Goal: Communication & Community: Answer question/provide support

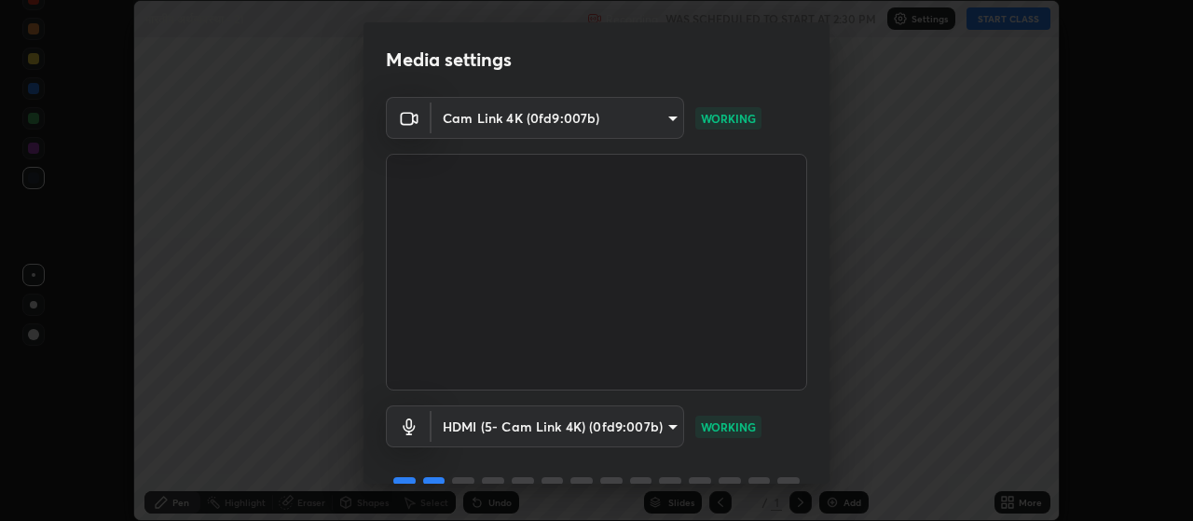
scroll to position [90, 0]
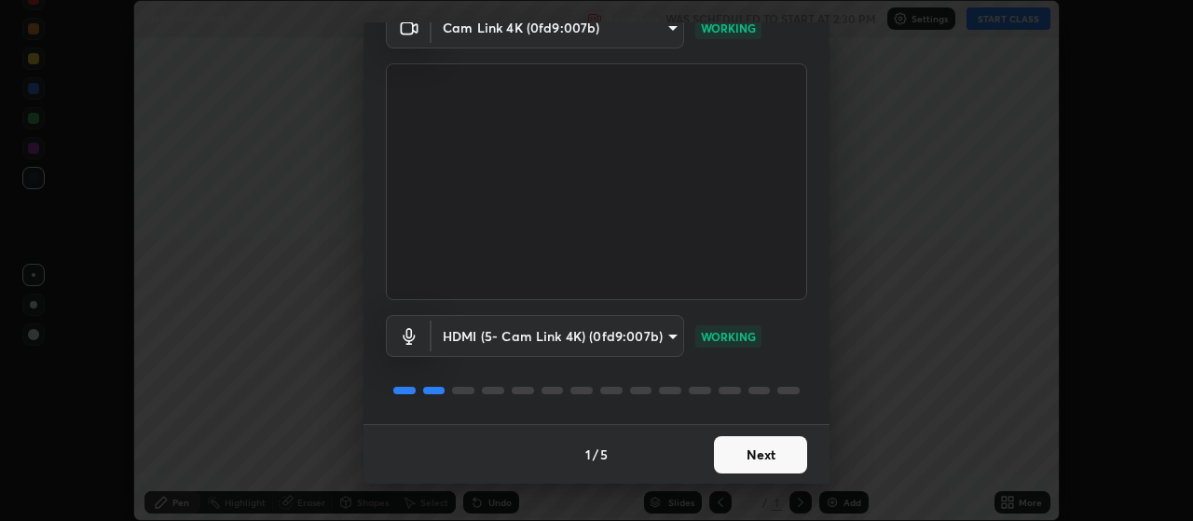
click at [775, 460] on button "Next" at bounding box center [760, 454] width 93 height 37
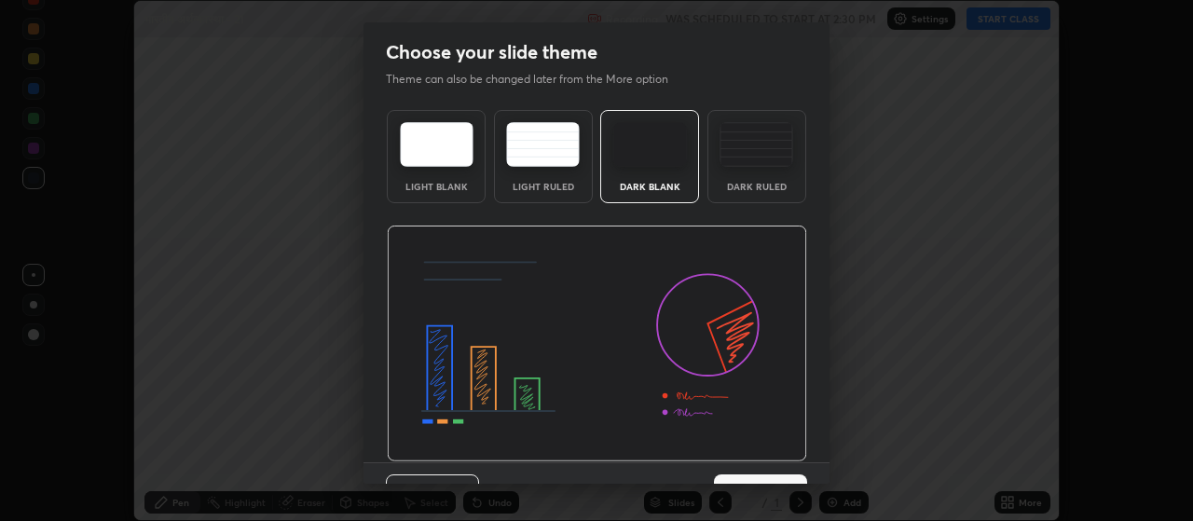
click at [784, 459] on img at bounding box center [597, 344] width 420 height 237
click at [788, 461] on img at bounding box center [597, 344] width 420 height 237
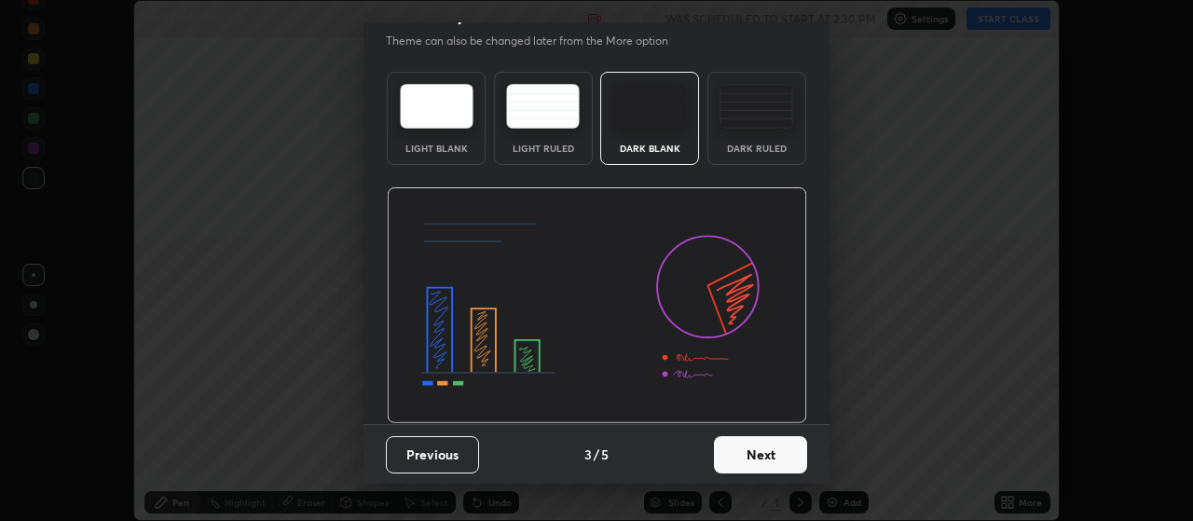
click at [768, 458] on button "Next" at bounding box center [760, 454] width 93 height 37
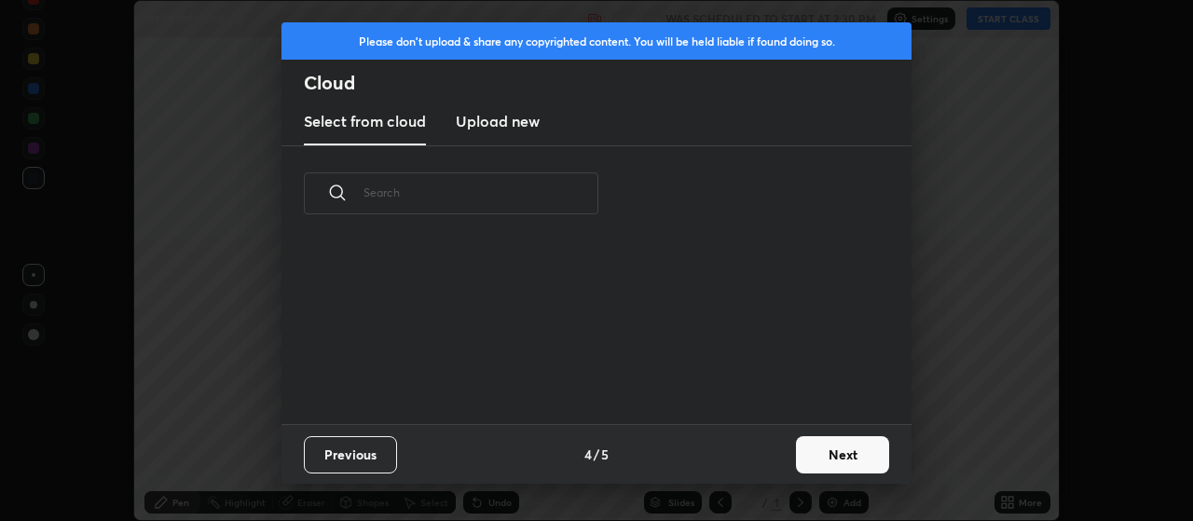
click at [833, 463] on button "Next" at bounding box center [842, 454] width 93 height 37
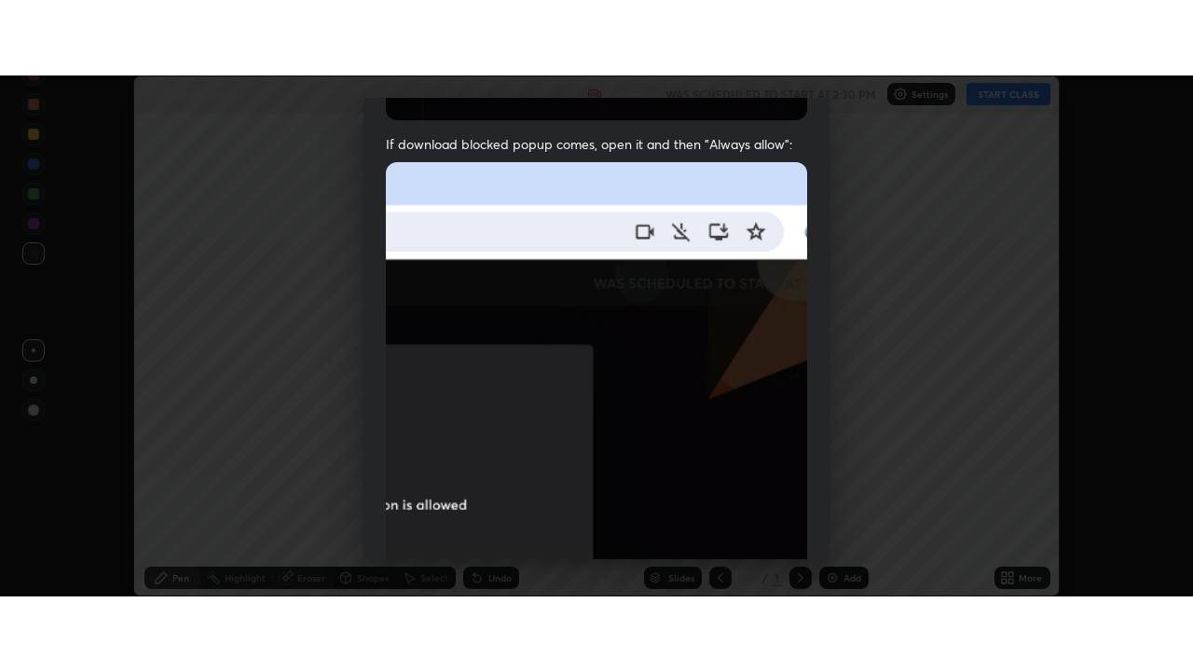
scroll to position [471, 0]
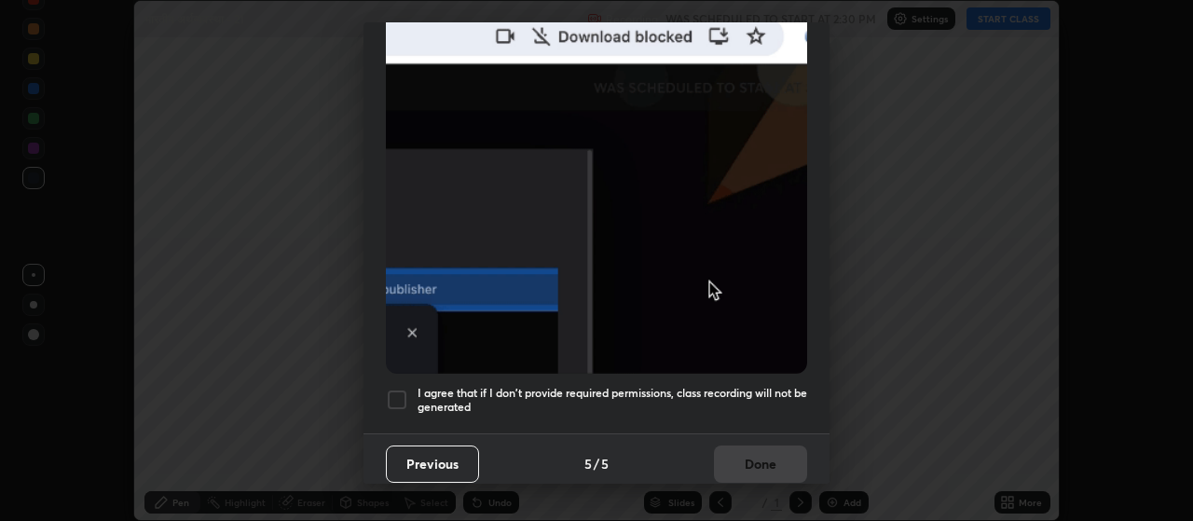
click at [397, 394] on div at bounding box center [397, 400] width 22 height 22
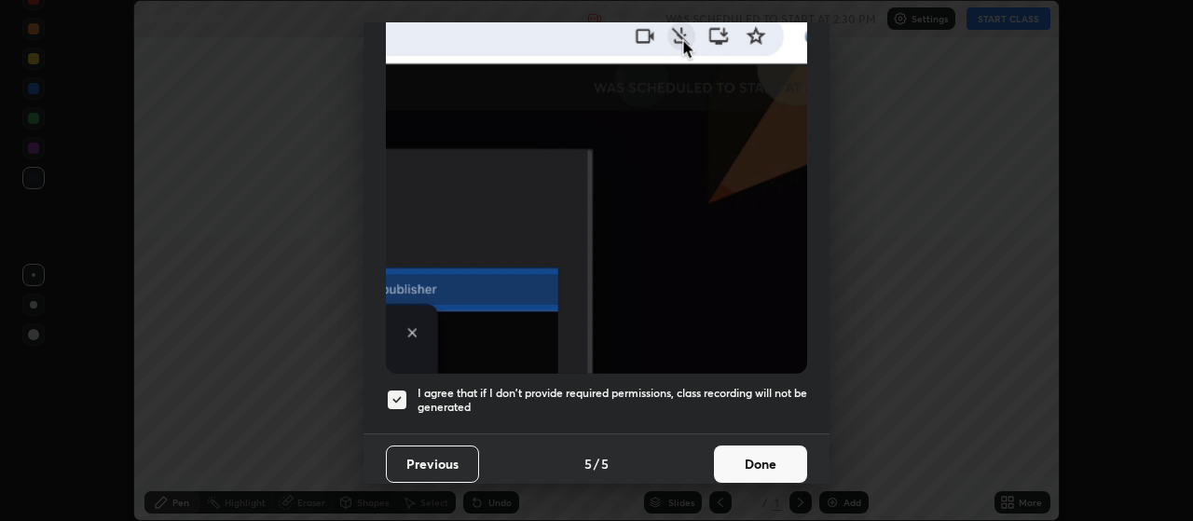
click at [745, 461] on button "Done" at bounding box center [760, 463] width 93 height 37
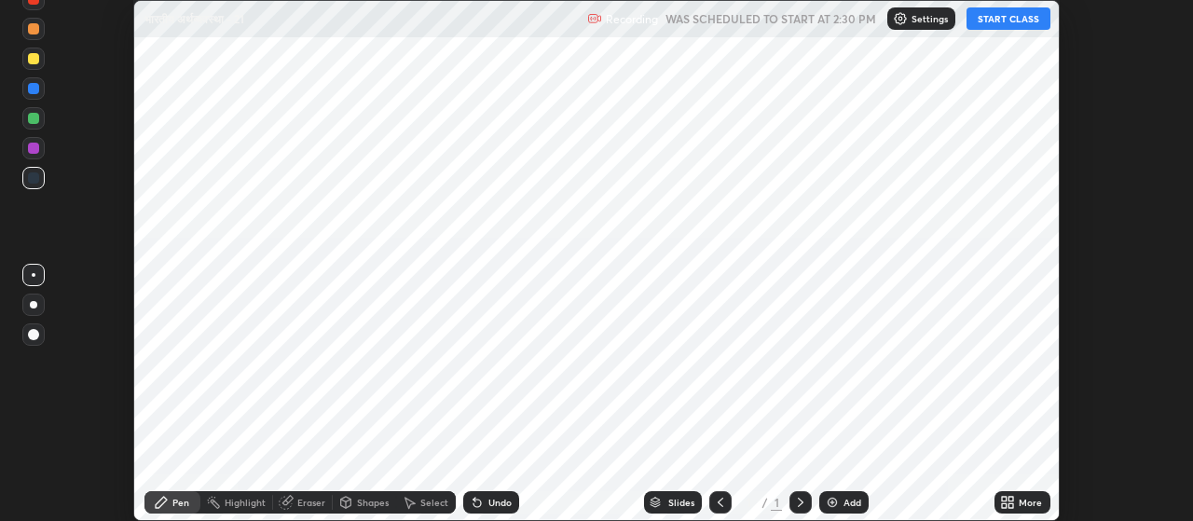
click at [863, 505] on div "Add" at bounding box center [843, 502] width 49 height 22
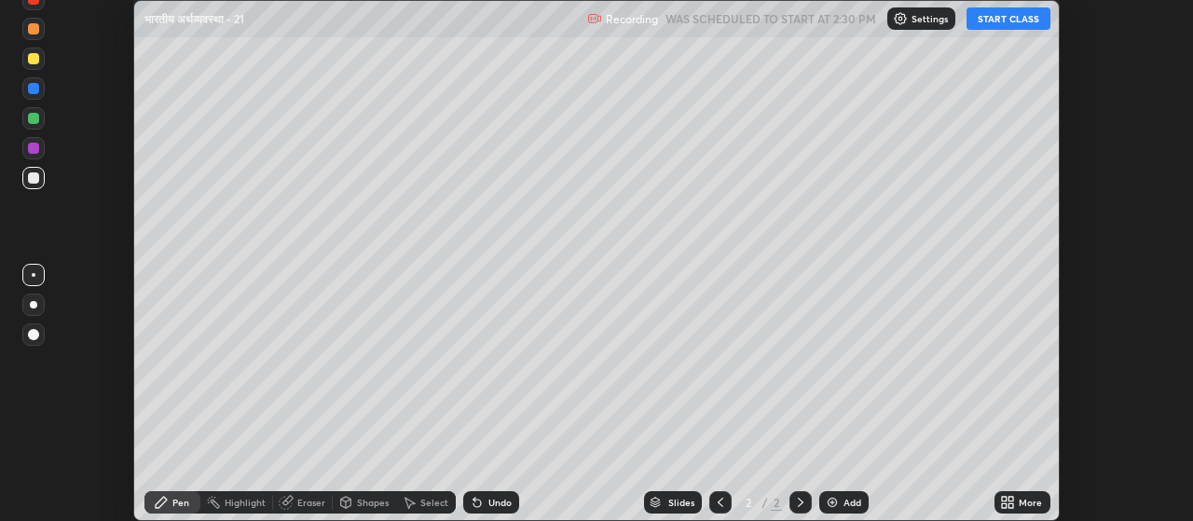
click at [1016, 504] on div "More" at bounding box center [1022, 502] width 56 height 22
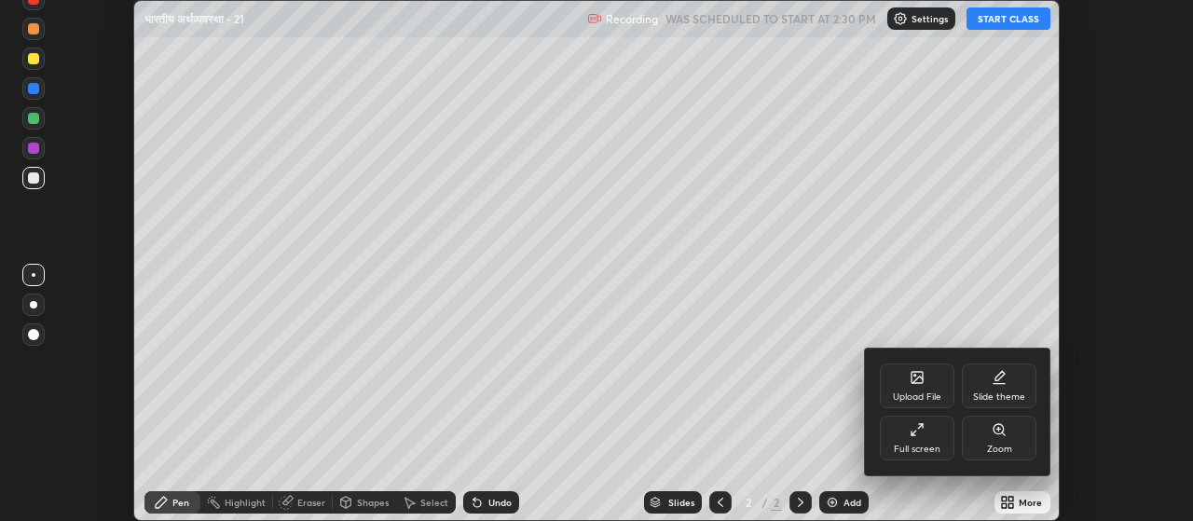
click at [921, 444] on div "Full screen" at bounding box center [917, 448] width 47 height 9
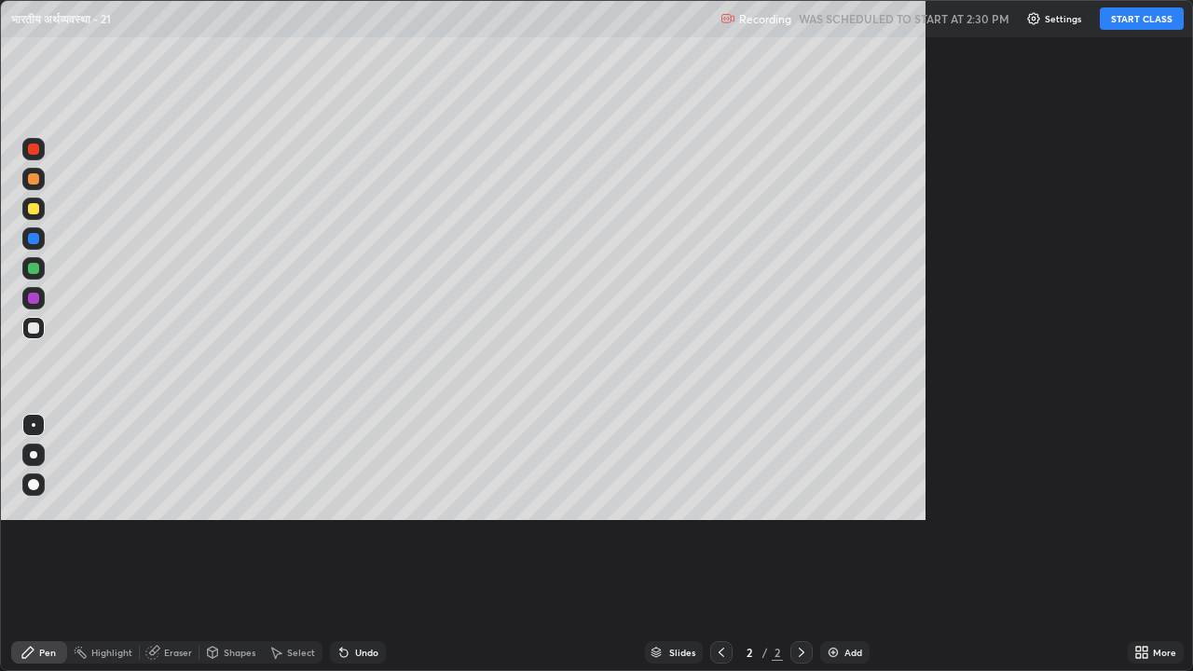
scroll to position [671, 1193]
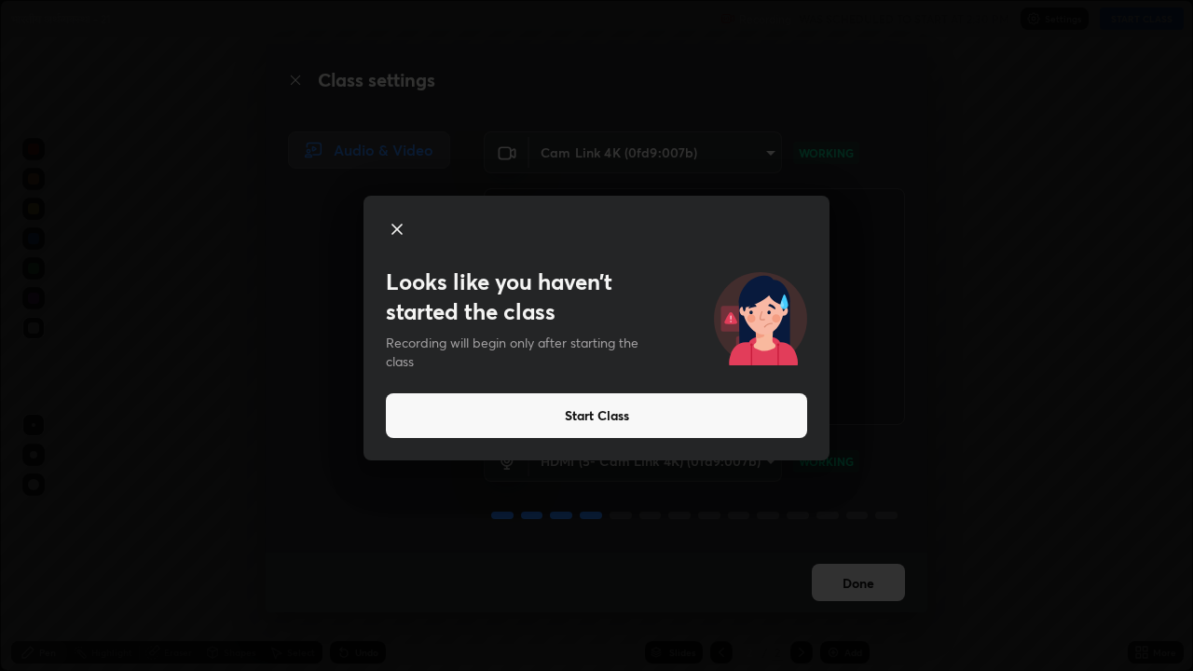
click at [584, 415] on button "Start Class" at bounding box center [596, 415] width 421 height 45
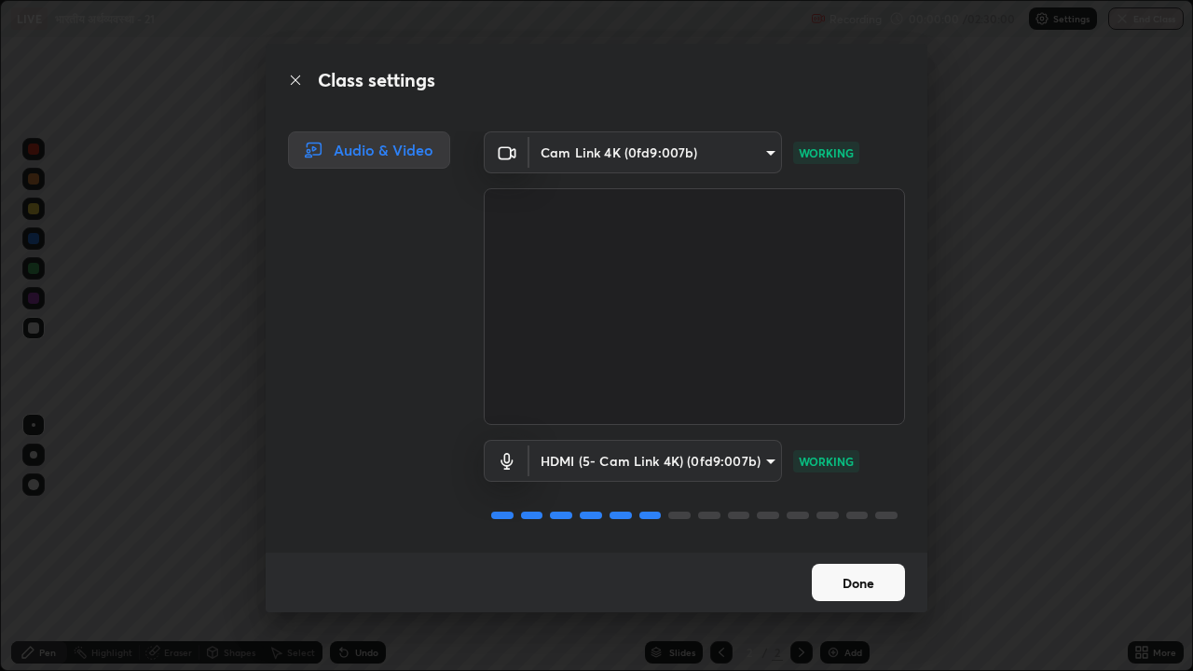
click at [859, 520] on button "Done" at bounding box center [858, 582] width 93 height 37
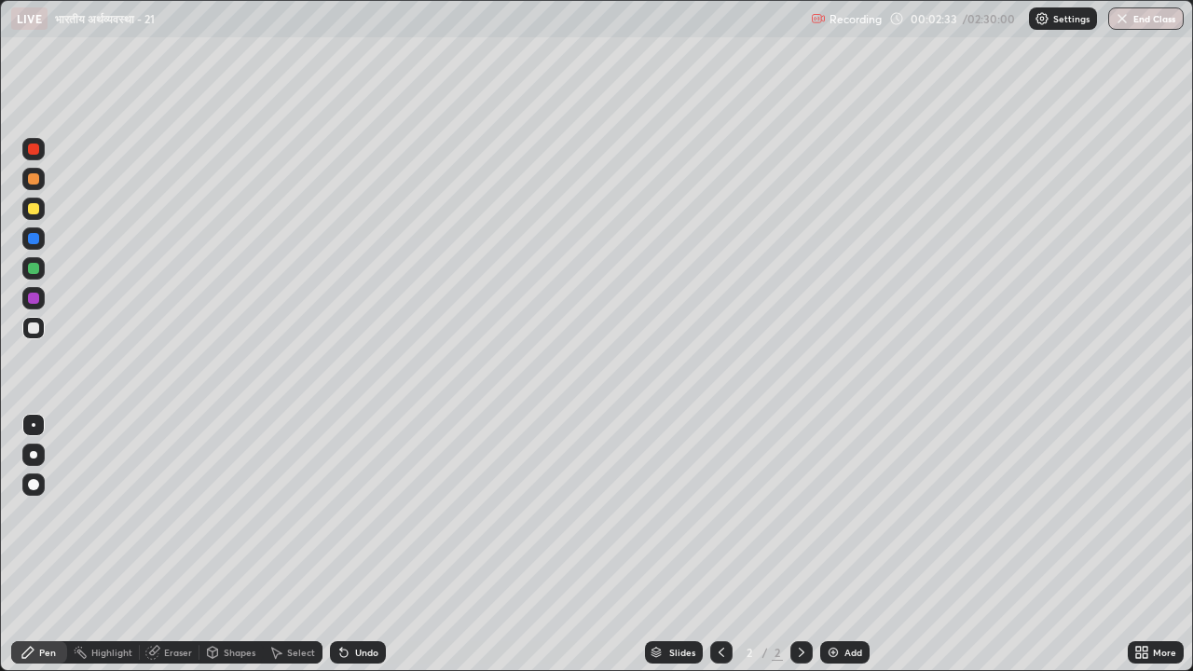
click at [35, 210] on div at bounding box center [33, 208] width 11 height 11
click at [35, 332] on div at bounding box center [33, 327] width 11 height 11
click at [828, 520] on img at bounding box center [833, 652] width 15 height 15
click at [833, 520] on img at bounding box center [833, 652] width 15 height 15
click at [723, 520] on icon at bounding box center [721, 652] width 15 height 15
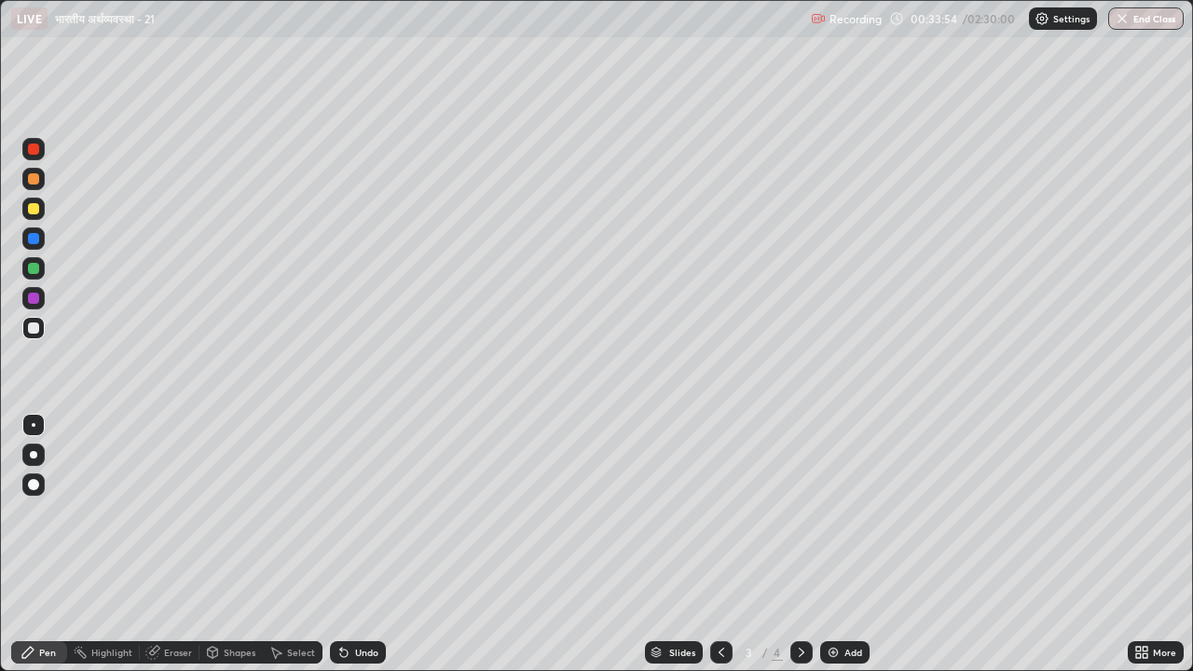
click at [799, 520] on icon at bounding box center [801, 652] width 15 height 15
click at [345, 520] on icon at bounding box center [343, 653] width 7 height 7
click at [346, 520] on icon at bounding box center [343, 652] width 15 height 15
click at [166, 520] on div "Eraser" at bounding box center [178, 652] width 28 height 9
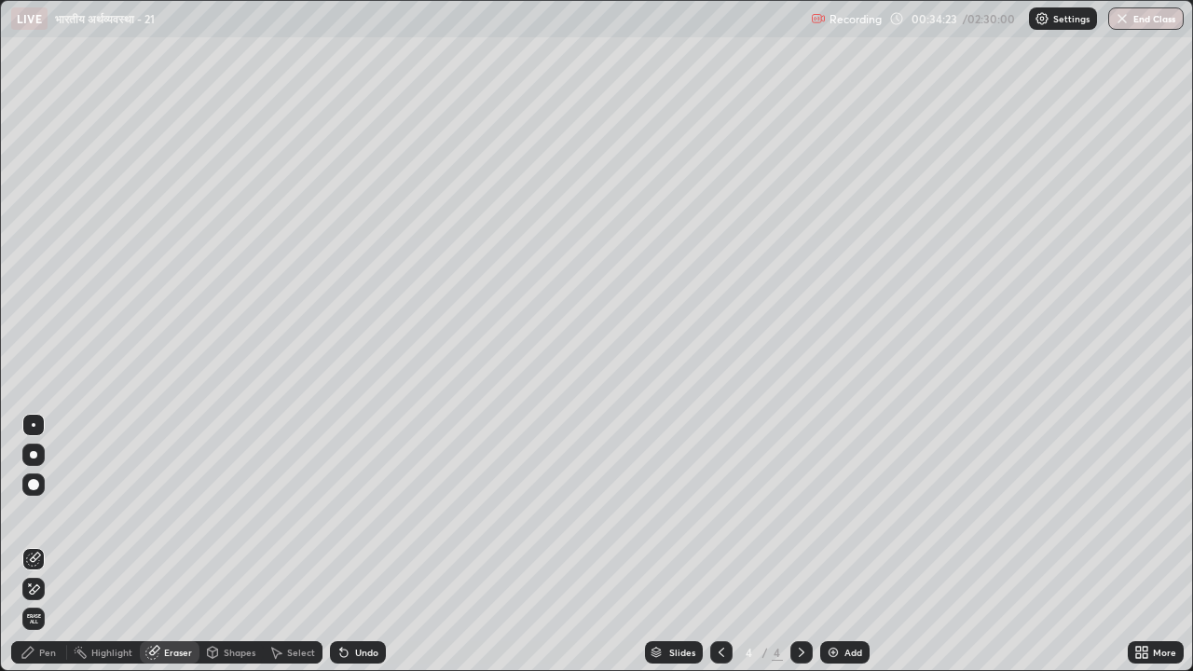
click at [168, 520] on div "Eraser" at bounding box center [178, 652] width 28 height 9
click at [43, 520] on div "Pen" at bounding box center [47, 652] width 17 height 9
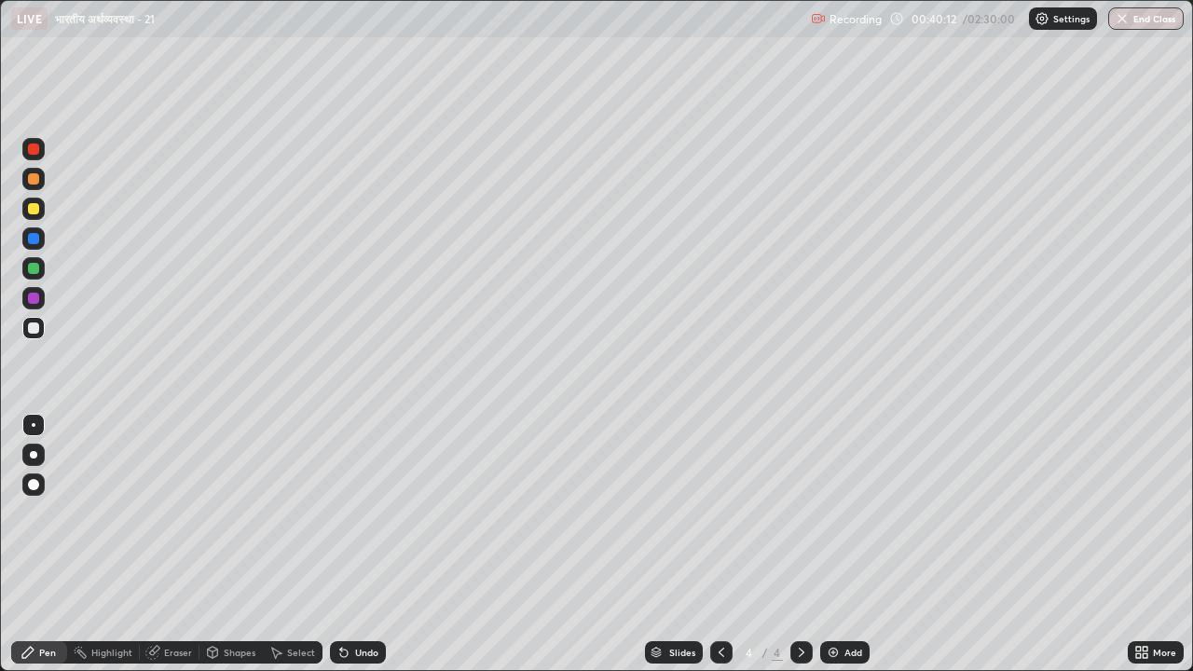
click at [799, 520] on icon at bounding box center [801, 652] width 15 height 15
click at [827, 520] on img at bounding box center [833, 652] width 15 height 15
click at [361, 520] on div "Undo" at bounding box center [366, 652] width 23 height 9
click at [371, 520] on div "Undo" at bounding box center [366, 652] width 23 height 9
click at [836, 520] on img at bounding box center [833, 652] width 15 height 15
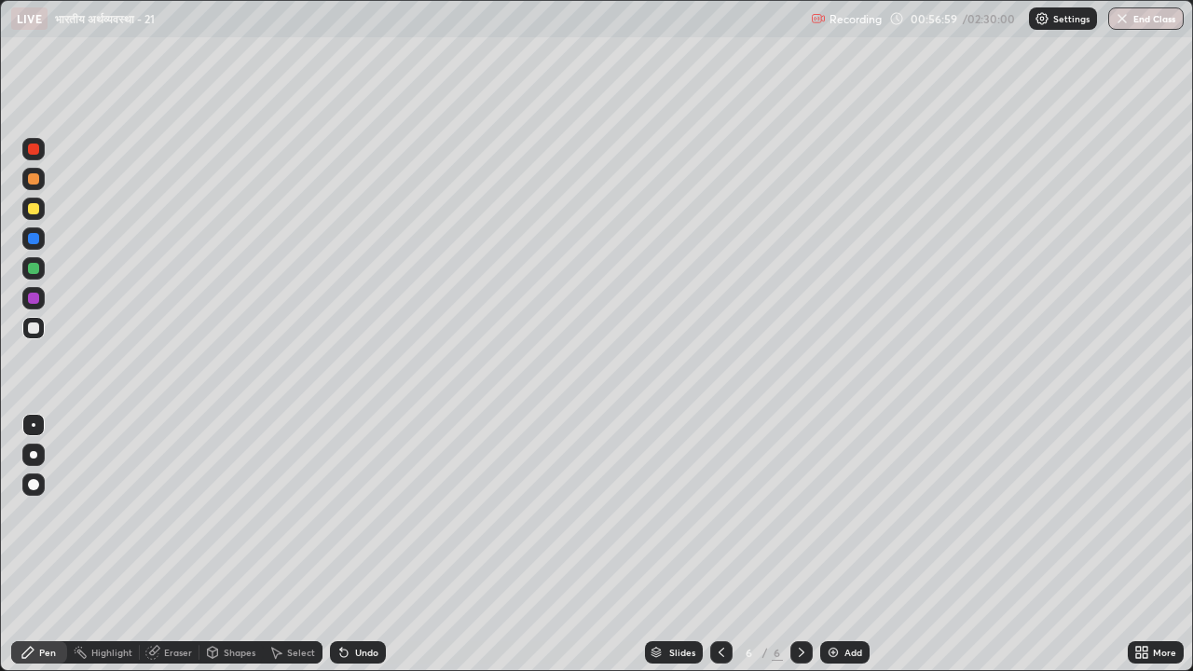
click at [369, 520] on div "Undo" at bounding box center [366, 652] width 23 height 9
click at [376, 520] on div "Undo" at bounding box center [358, 652] width 56 height 22
click at [362, 520] on div "Undo" at bounding box center [366, 652] width 23 height 9
click at [370, 520] on div "Undo" at bounding box center [358, 652] width 56 height 22
click at [367, 520] on div "Undo" at bounding box center [358, 652] width 56 height 22
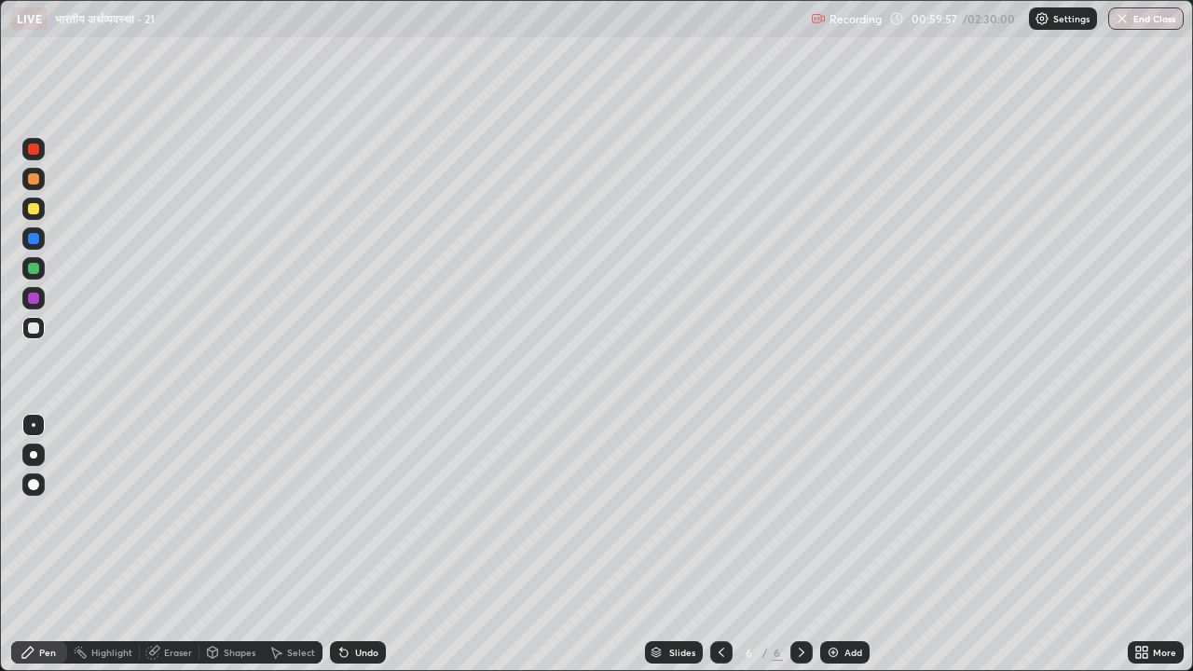
click at [830, 520] on img at bounding box center [833, 652] width 15 height 15
click at [718, 520] on icon at bounding box center [721, 652] width 6 height 9
click at [800, 520] on icon at bounding box center [801, 652] width 15 height 15
click at [831, 520] on img at bounding box center [833, 652] width 15 height 15
click at [33, 208] on div at bounding box center [33, 208] width 11 height 11
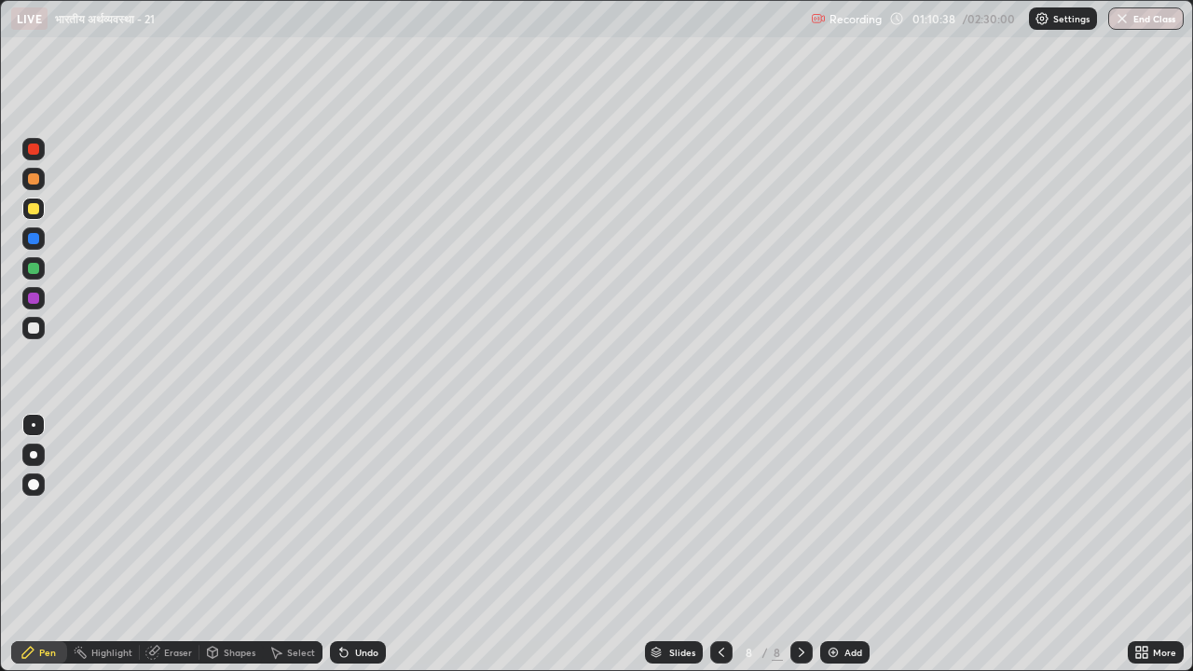
click at [34, 330] on div at bounding box center [33, 327] width 11 height 11
click at [358, 520] on div "Undo" at bounding box center [366, 652] width 23 height 9
click at [359, 520] on div "Undo" at bounding box center [366, 652] width 23 height 9
click at [30, 209] on div at bounding box center [33, 208] width 11 height 11
click at [826, 520] on img at bounding box center [833, 652] width 15 height 15
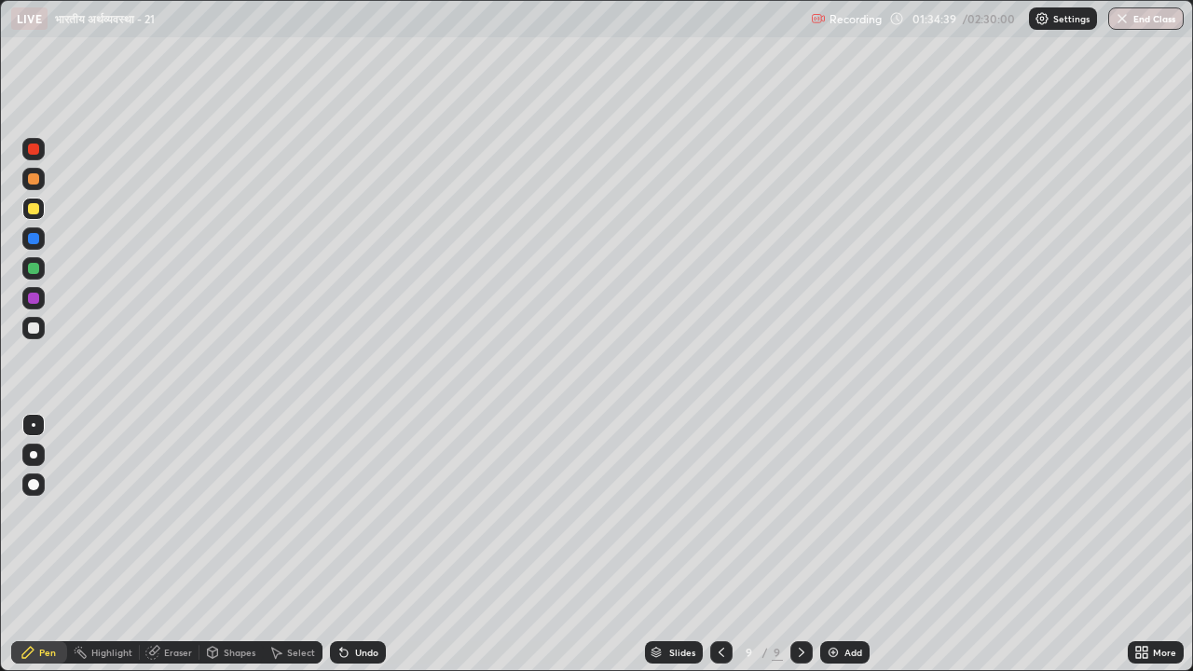
click at [32, 330] on div at bounding box center [33, 327] width 11 height 11
click at [364, 520] on div "Undo" at bounding box center [366, 652] width 23 height 9
click at [360, 520] on div "Undo" at bounding box center [358, 652] width 56 height 22
click at [362, 520] on div "Undo" at bounding box center [358, 652] width 56 height 22
click at [365, 520] on div "Undo" at bounding box center [358, 652] width 56 height 22
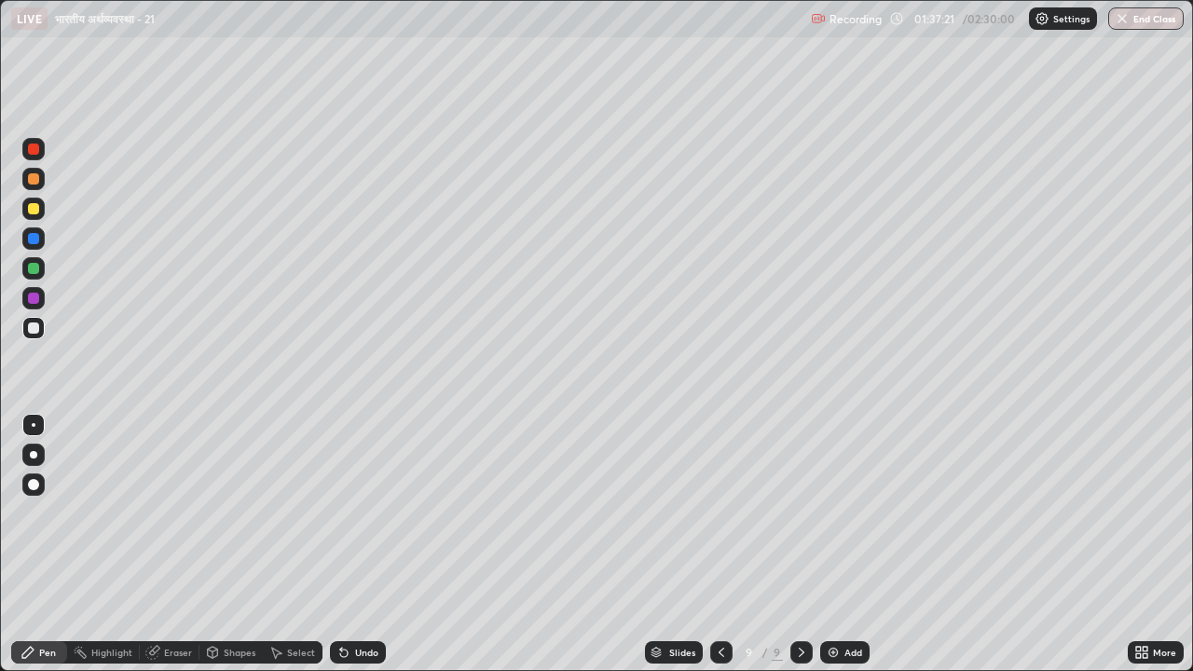
click at [366, 520] on div "Undo" at bounding box center [358, 652] width 56 height 22
click at [361, 520] on div "Undo" at bounding box center [366, 652] width 23 height 9
click at [358, 520] on div "Undo" at bounding box center [366, 652] width 23 height 9
click at [356, 520] on div "Undo" at bounding box center [366, 652] width 23 height 9
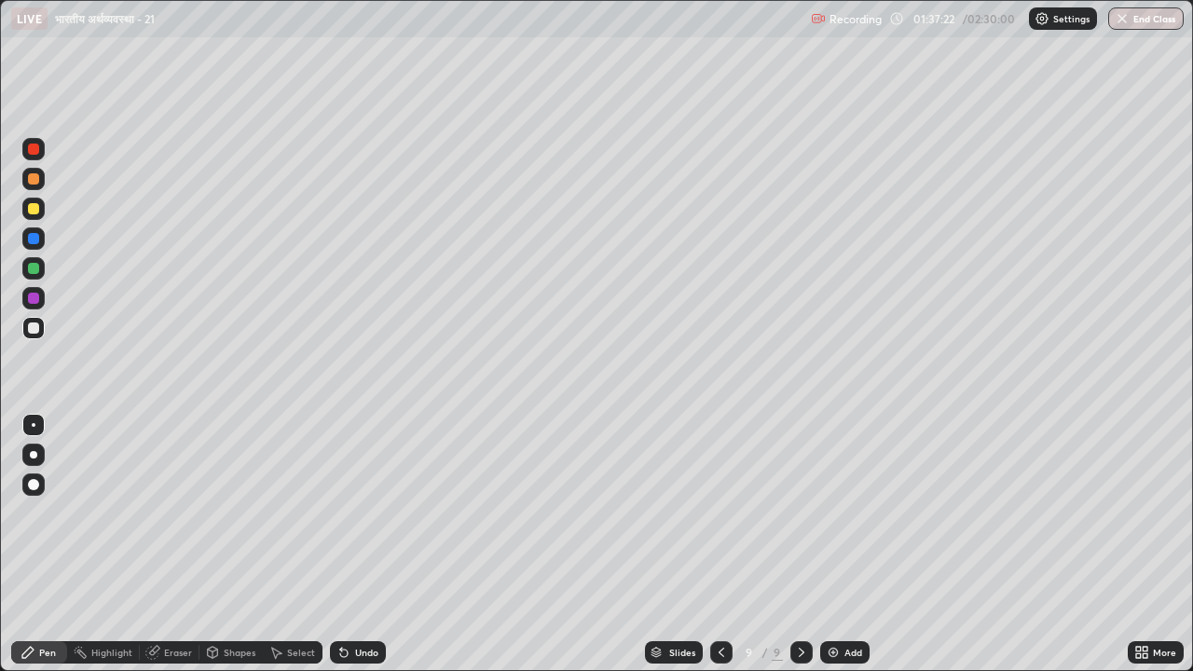
click at [357, 520] on div "Undo" at bounding box center [366, 652] width 23 height 9
click at [832, 520] on img at bounding box center [833, 652] width 15 height 15
click at [362, 520] on div "Undo" at bounding box center [366, 652] width 23 height 9
click at [34, 209] on div at bounding box center [33, 208] width 11 height 11
click at [33, 328] on div at bounding box center [33, 327] width 11 height 11
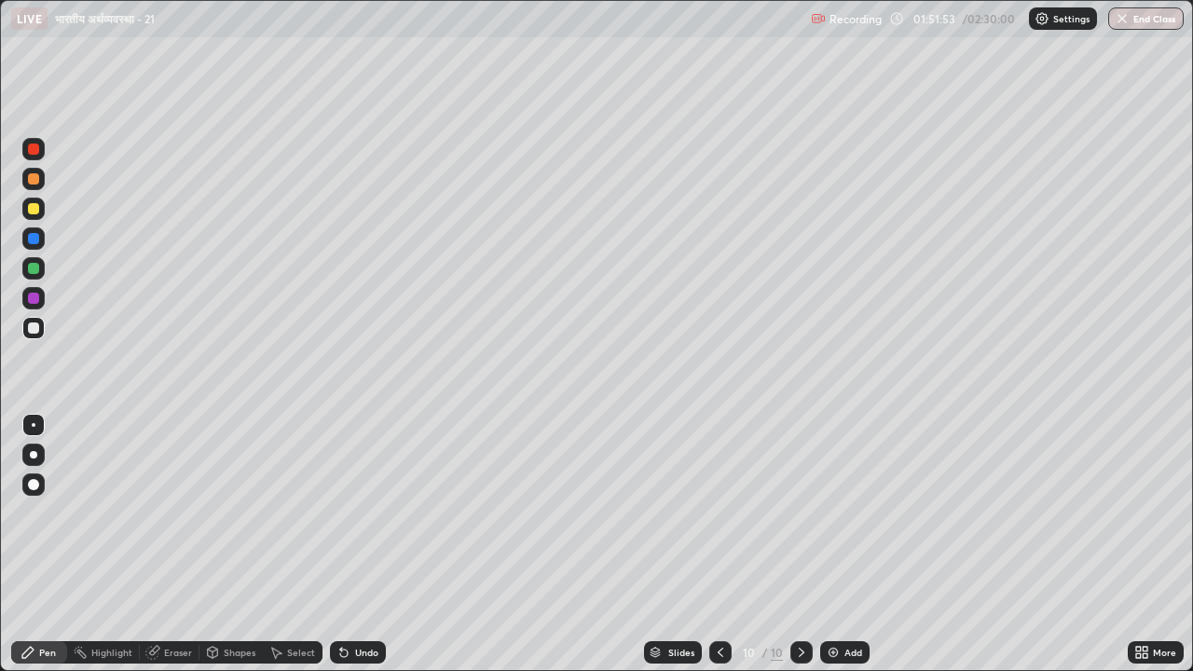
click at [827, 520] on img at bounding box center [833, 652] width 15 height 15
click at [343, 520] on icon at bounding box center [343, 652] width 15 height 15
click at [357, 520] on div "Undo" at bounding box center [366, 652] width 23 height 9
click at [346, 520] on icon at bounding box center [343, 652] width 15 height 15
click at [349, 520] on div "Undo" at bounding box center [358, 652] width 56 height 22
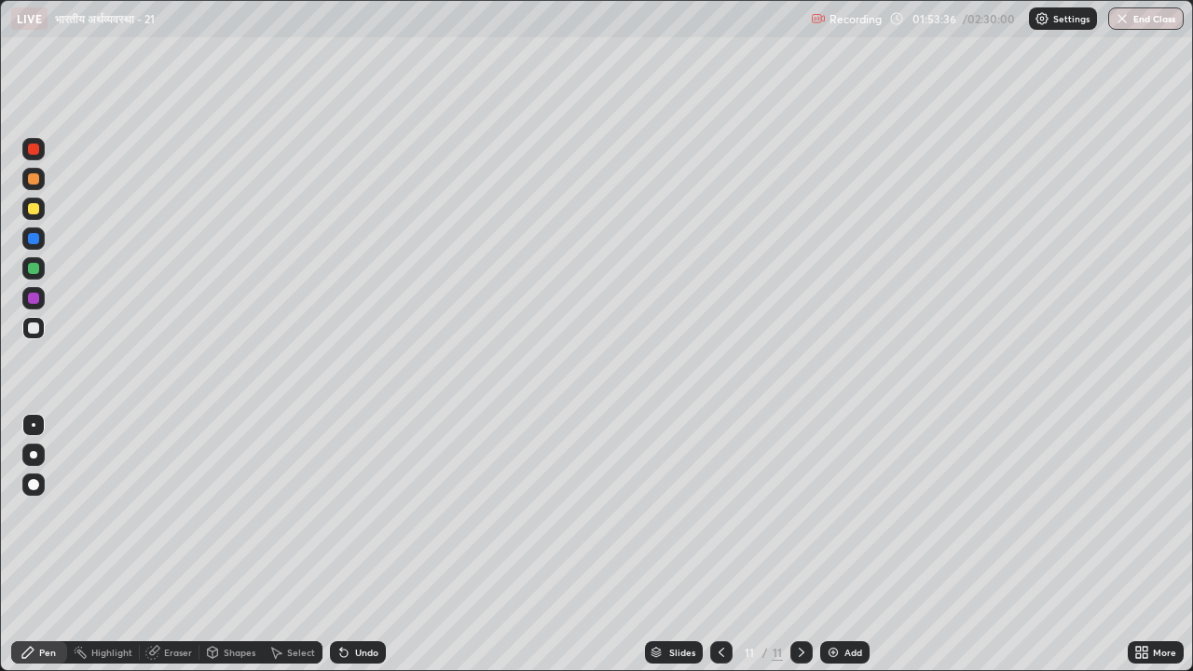
click at [345, 520] on icon at bounding box center [343, 653] width 7 height 7
click at [346, 520] on icon at bounding box center [343, 652] width 15 height 15
click at [827, 520] on img at bounding box center [833, 652] width 15 height 15
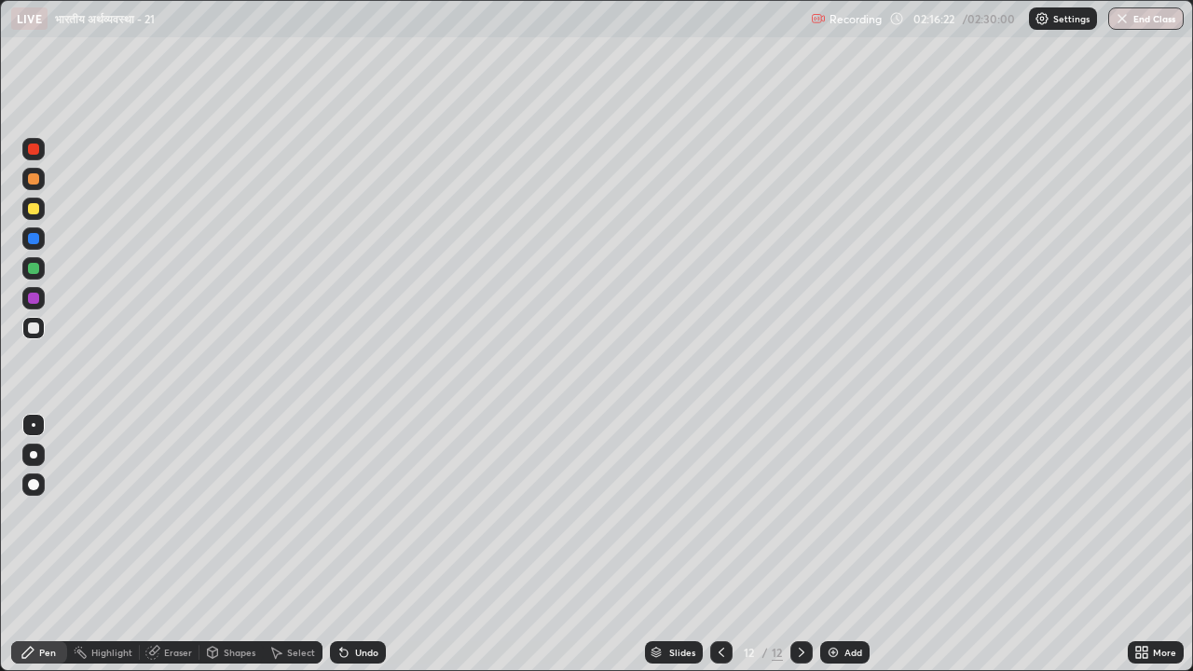
click at [827, 520] on img at bounding box center [833, 652] width 15 height 15
click at [34, 207] on div at bounding box center [33, 208] width 11 height 11
click at [34, 329] on div at bounding box center [33, 327] width 11 height 11
click at [362, 520] on div "Undo" at bounding box center [366, 652] width 23 height 9
click at [378, 520] on div "Undo" at bounding box center [358, 652] width 56 height 22
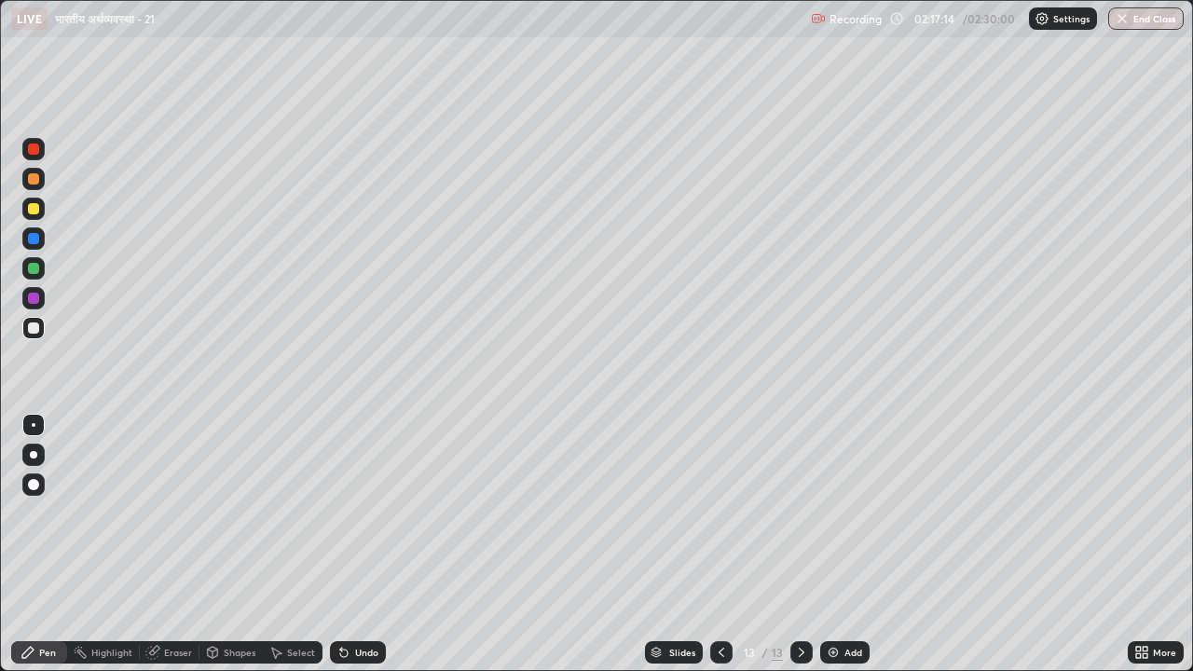
click at [373, 520] on div "Undo" at bounding box center [358, 652] width 56 height 22
click at [341, 520] on icon at bounding box center [343, 653] width 7 height 7
click at [829, 520] on img at bounding box center [833, 652] width 15 height 15
click at [360, 520] on div "Undo" at bounding box center [353, 652] width 63 height 37
click at [361, 520] on div "Undo" at bounding box center [366, 652] width 23 height 9
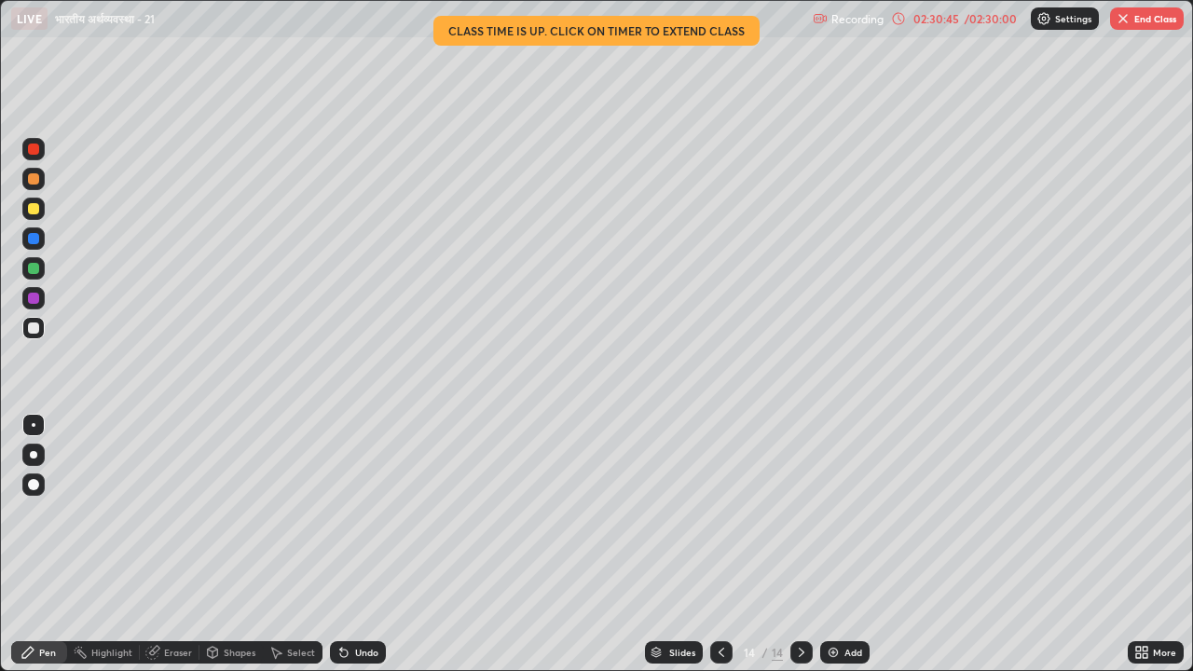
click at [1142, 22] on button "End Class" at bounding box center [1147, 18] width 74 height 22
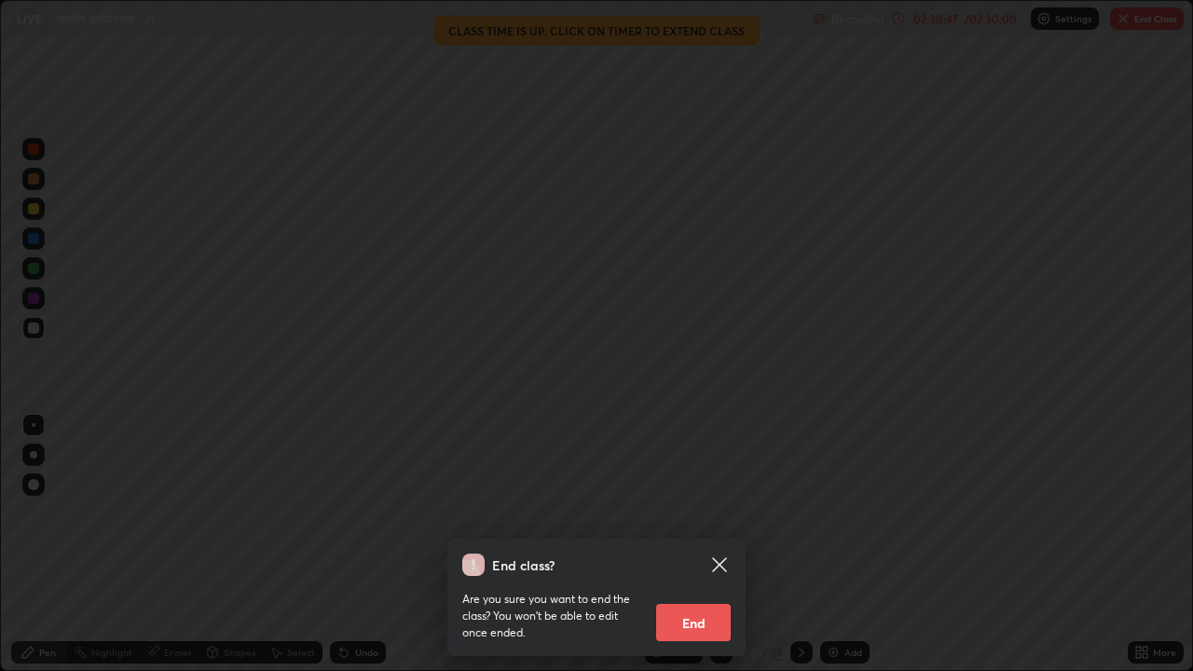
click at [691, 520] on button "End" at bounding box center [693, 622] width 75 height 37
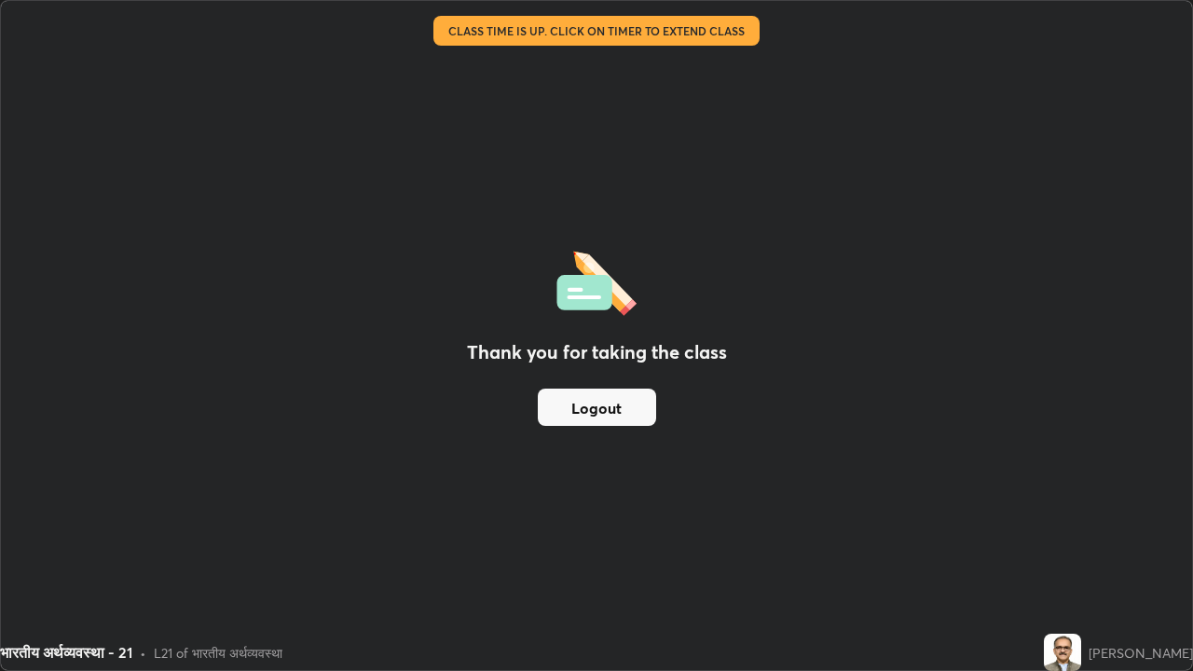
click at [571, 406] on button "Logout" at bounding box center [597, 407] width 118 height 37
click at [576, 403] on button "Logout" at bounding box center [597, 407] width 118 height 37
